Goal: Check status: Check status

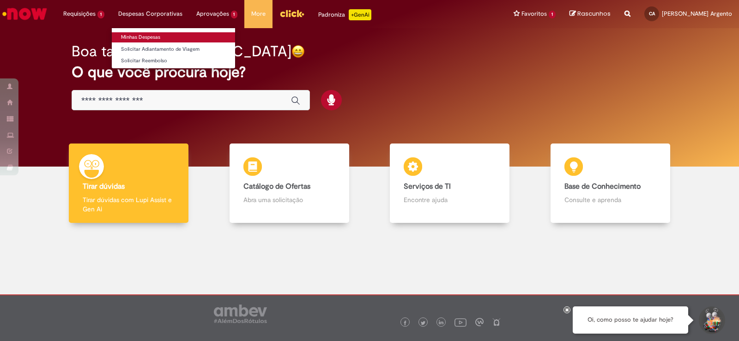
drag, startPoint x: 136, startPoint y: 31, endPoint x: 136, endPoint y: 36, distance: 5.1
click at [136, 32] on li "Minhas Despesas" at bounding box center [173, 36] width 123 height 12
click at [136, 36] on link "Minhas Despesas" at bounding box center [173, 37] width 123 height 10
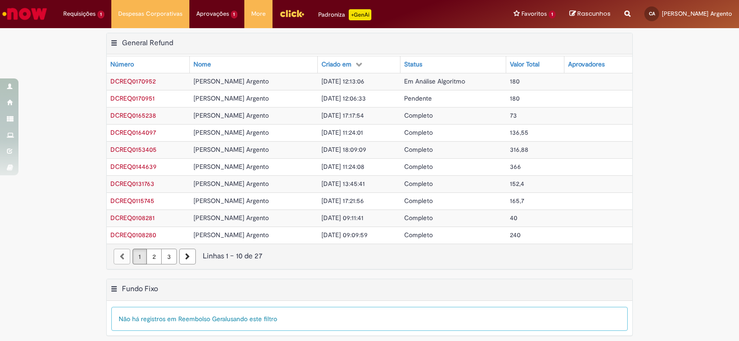
click at [506, 79] on td "Em Análise Algoritmo" at bounding box center [454, 81] width 106 height 17
click at [458, 102] on td "Pendente" at bounding box center [454, 98] width 106 height 17
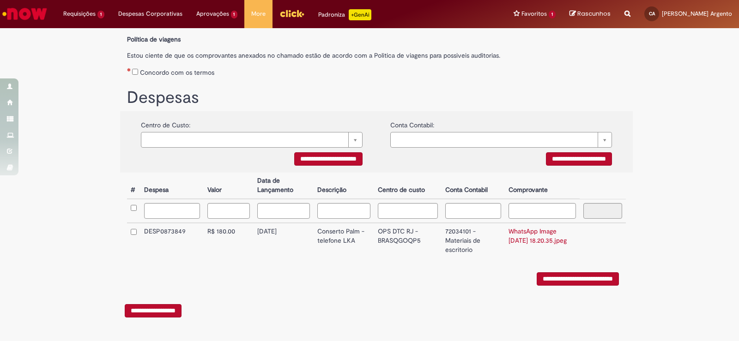
scroll to position [111, 0]
click at [593, 282] on input "**********" at bounding box center [578, 279] width 82 height 13
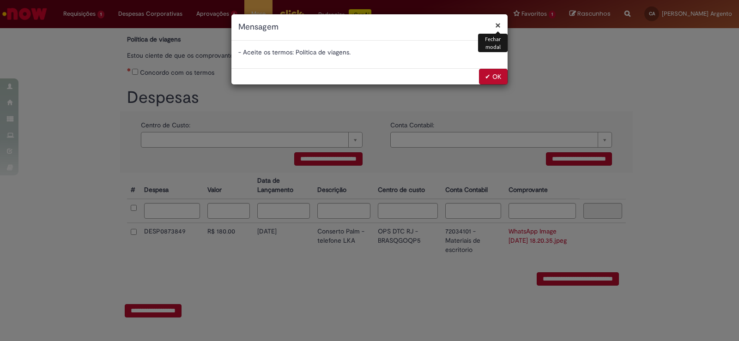
click at [486, 75] on button "✔ OK" at bounding box center [493, 77] width 29 height 16
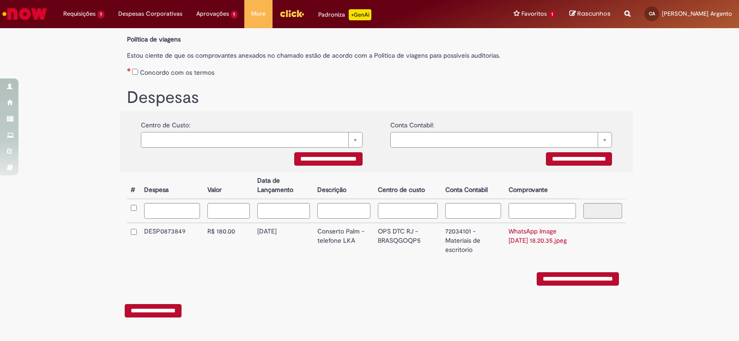
click at [130, 72] on div "Concordo com os termos" at bounding box center [376, 70] width 499 height 17
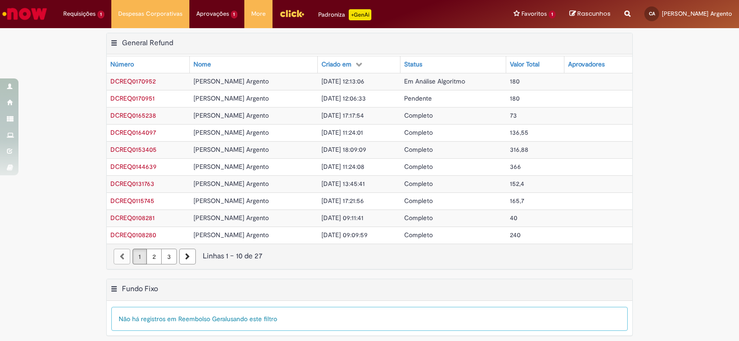
click at [506, 85] on td "Em Análise Algoritmo" at bounding box center [454, 81] width 106 height 17
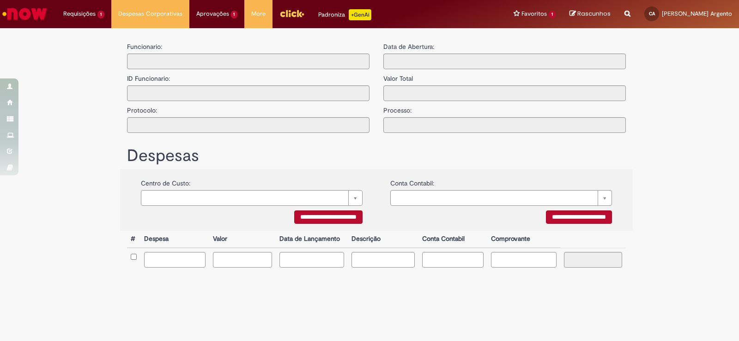
type input "**********"
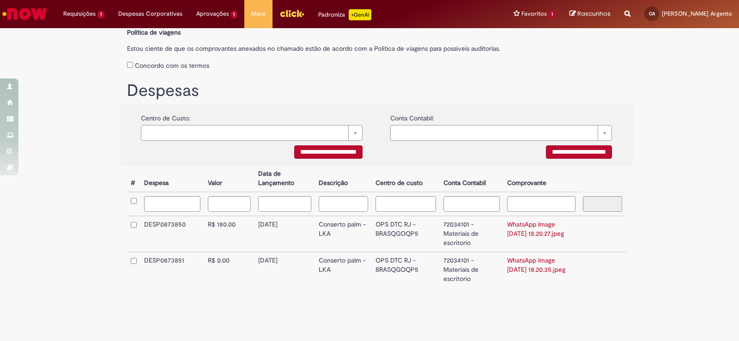
scroll to position [118, 0]
